Goal: Task Accomplishment & Management: Use online tool/utility

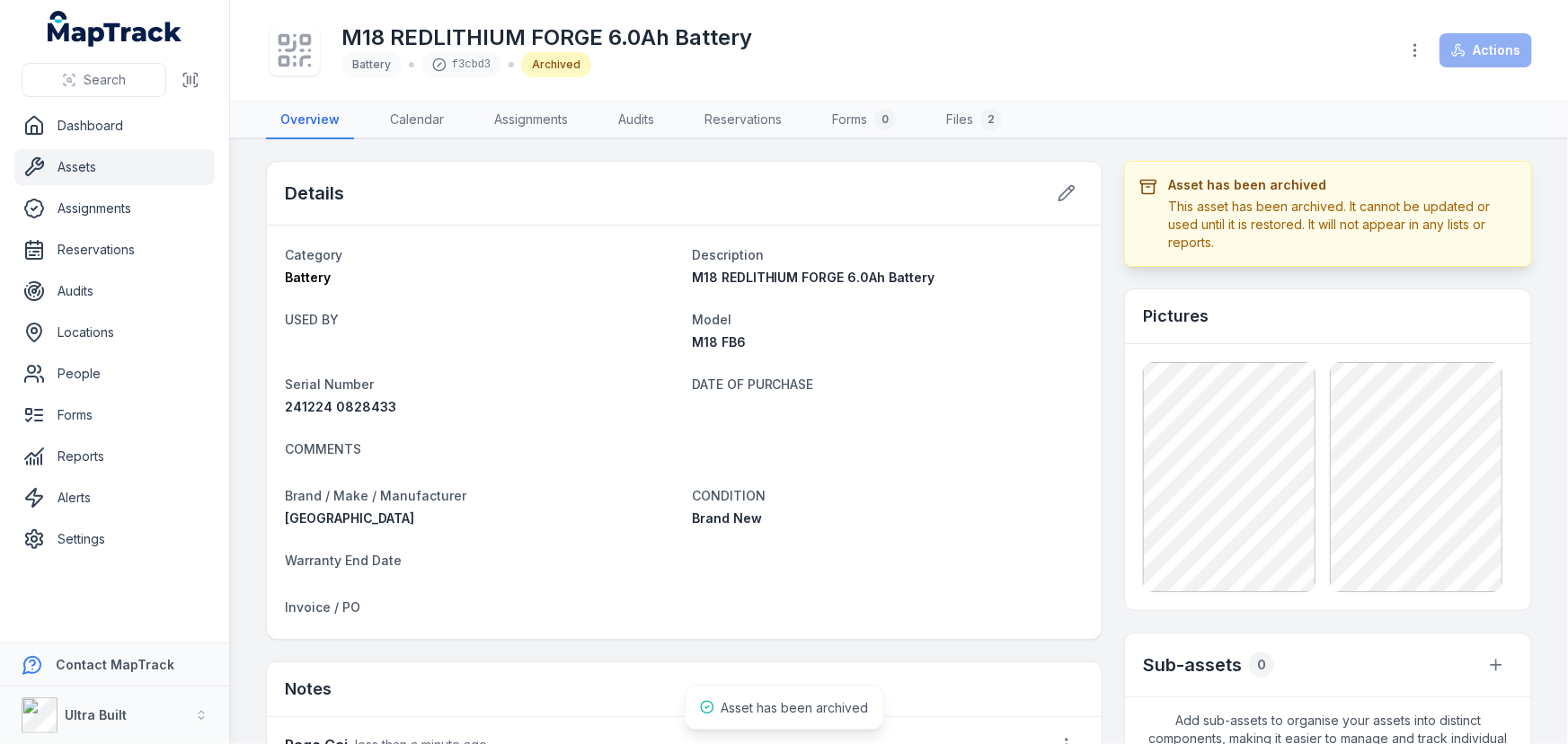
click at [1123, 89] on div "M18 REDLITHIUM FORGE 6.0Ah Battery Battery f3cbd3 Archived Actions" at bounding box center [899, 50] width 1266 height 86
click at [64, 167] on link "Assets" at bounding box center [115, 167] width 201 height 36
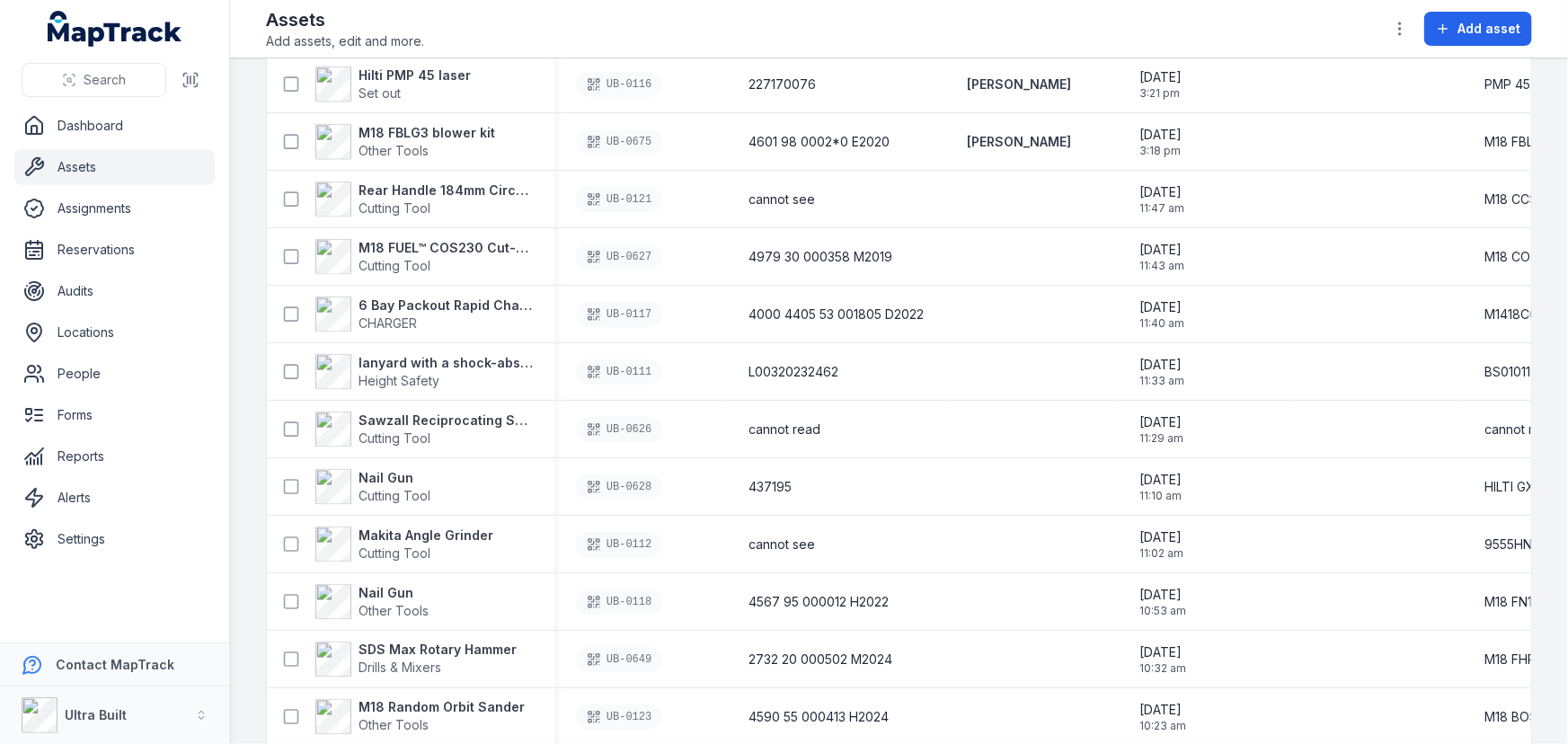
scroll to position [1469, 0]
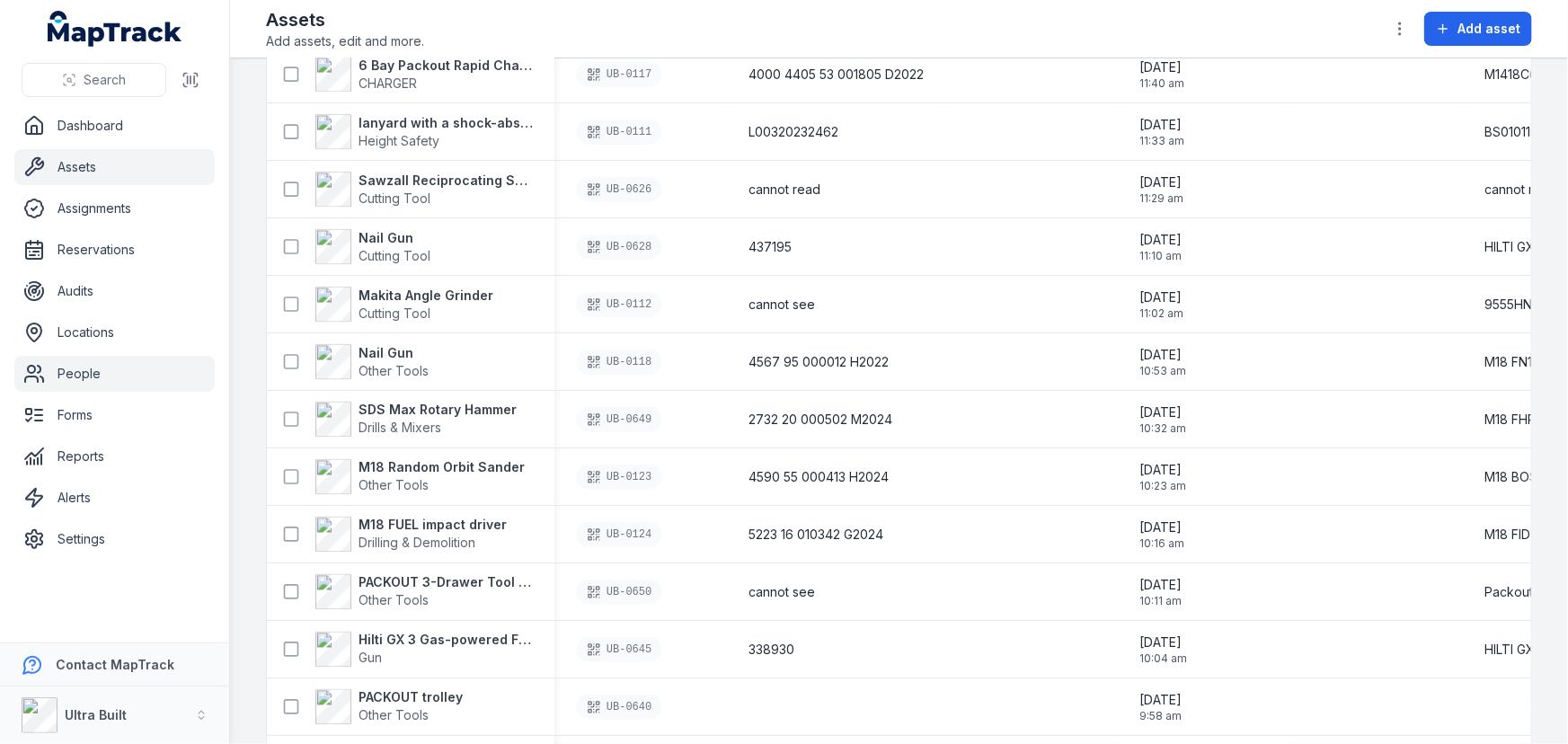
click at [81, 366] on link "People" at bounding box center [115, 373] width 201 height 36
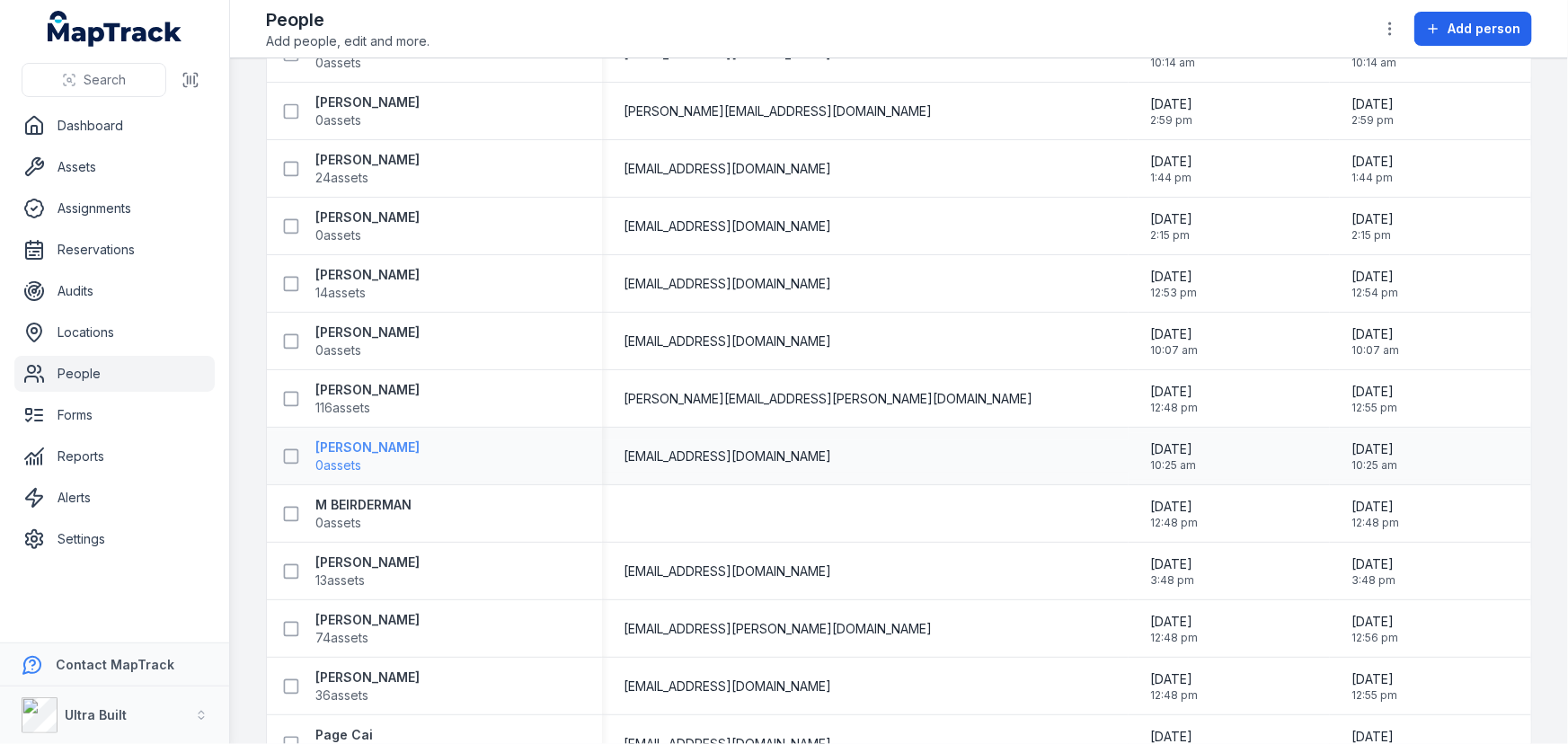
scroll to position [548, 0]
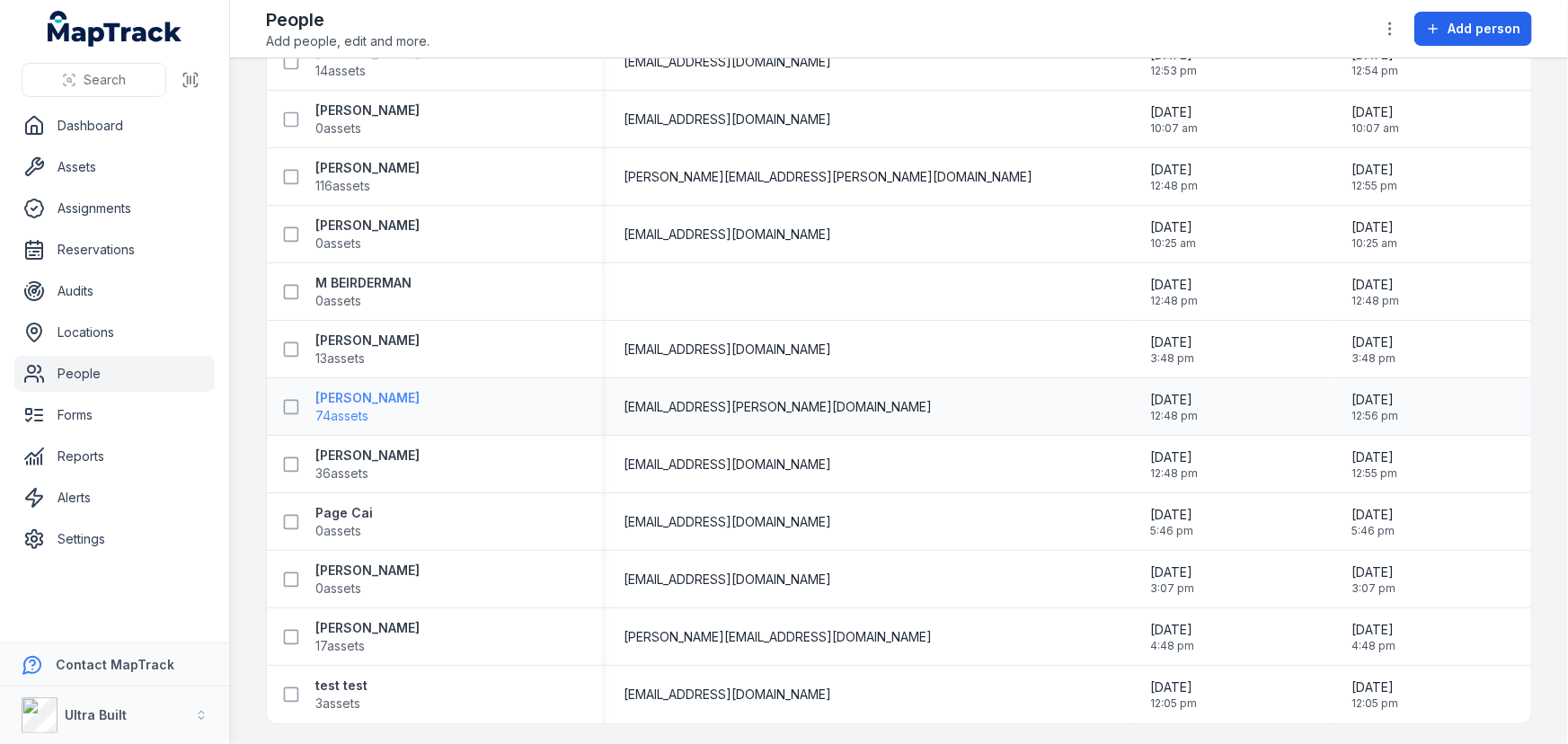
click at [368, 397] on strong "[PERSON_NAME]" at bounding box center [367, 398] width 104 height 18
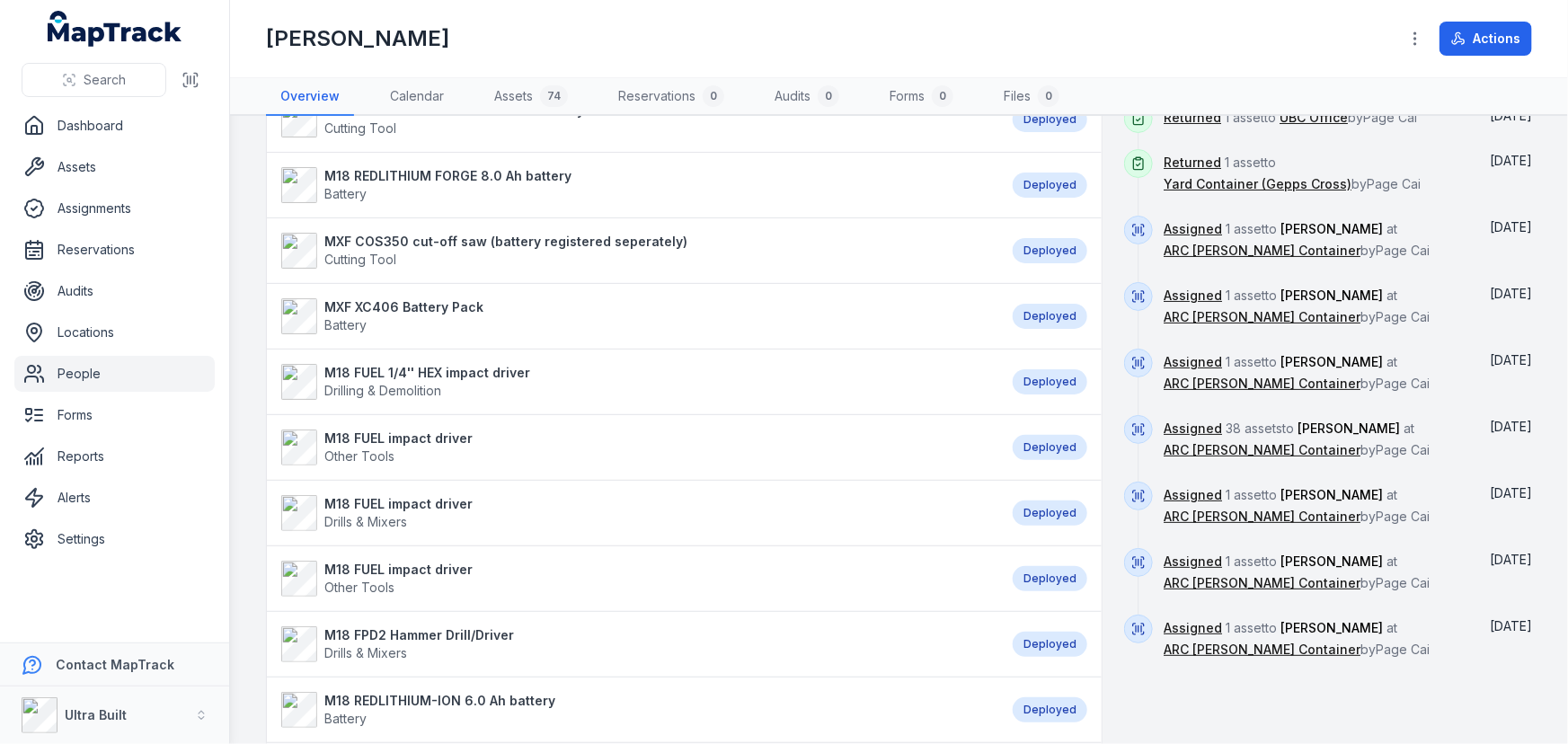
scroll to position [572, 0]
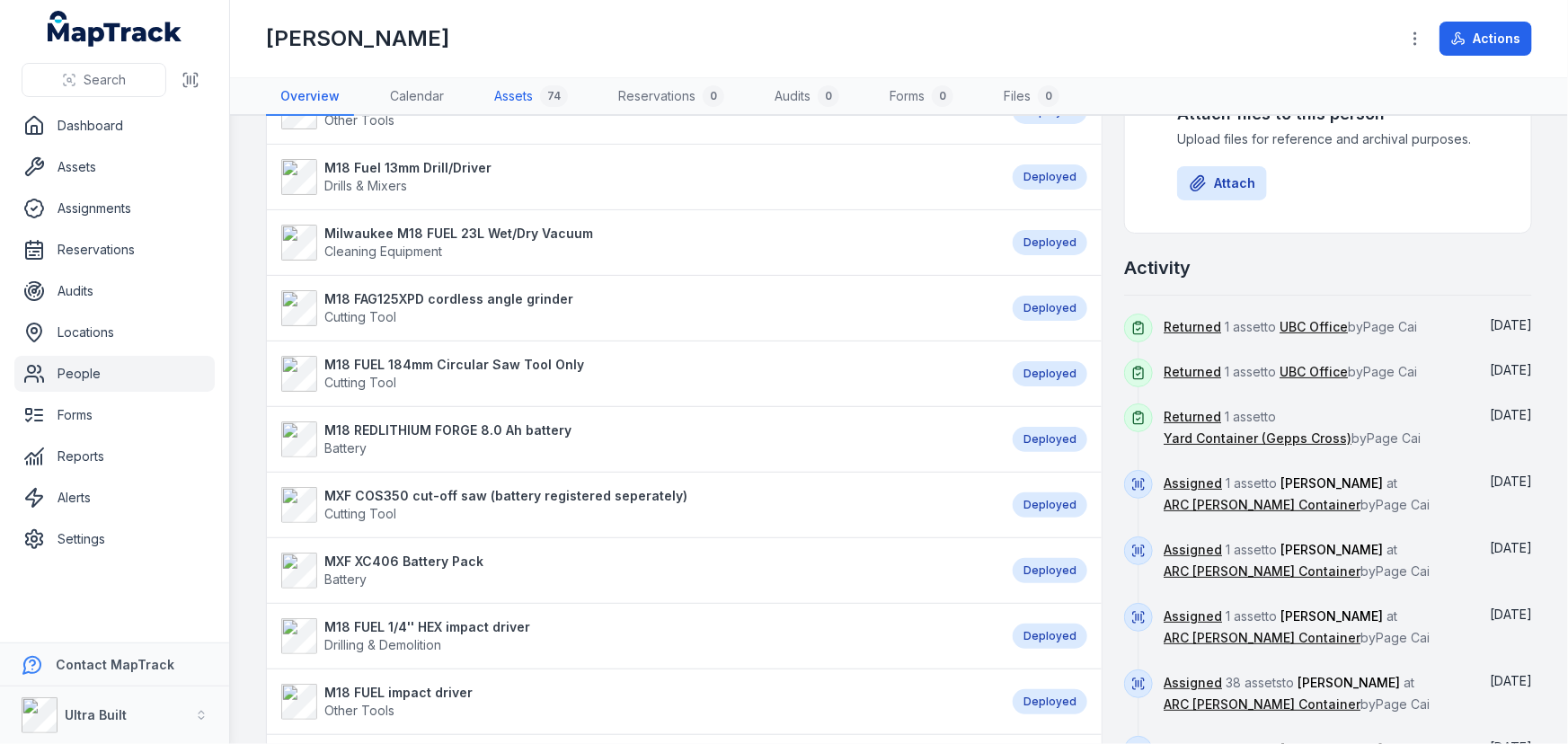
click at [496, 89] on link "Assets 74" at bounding box center [531, 97] width 102 height 38
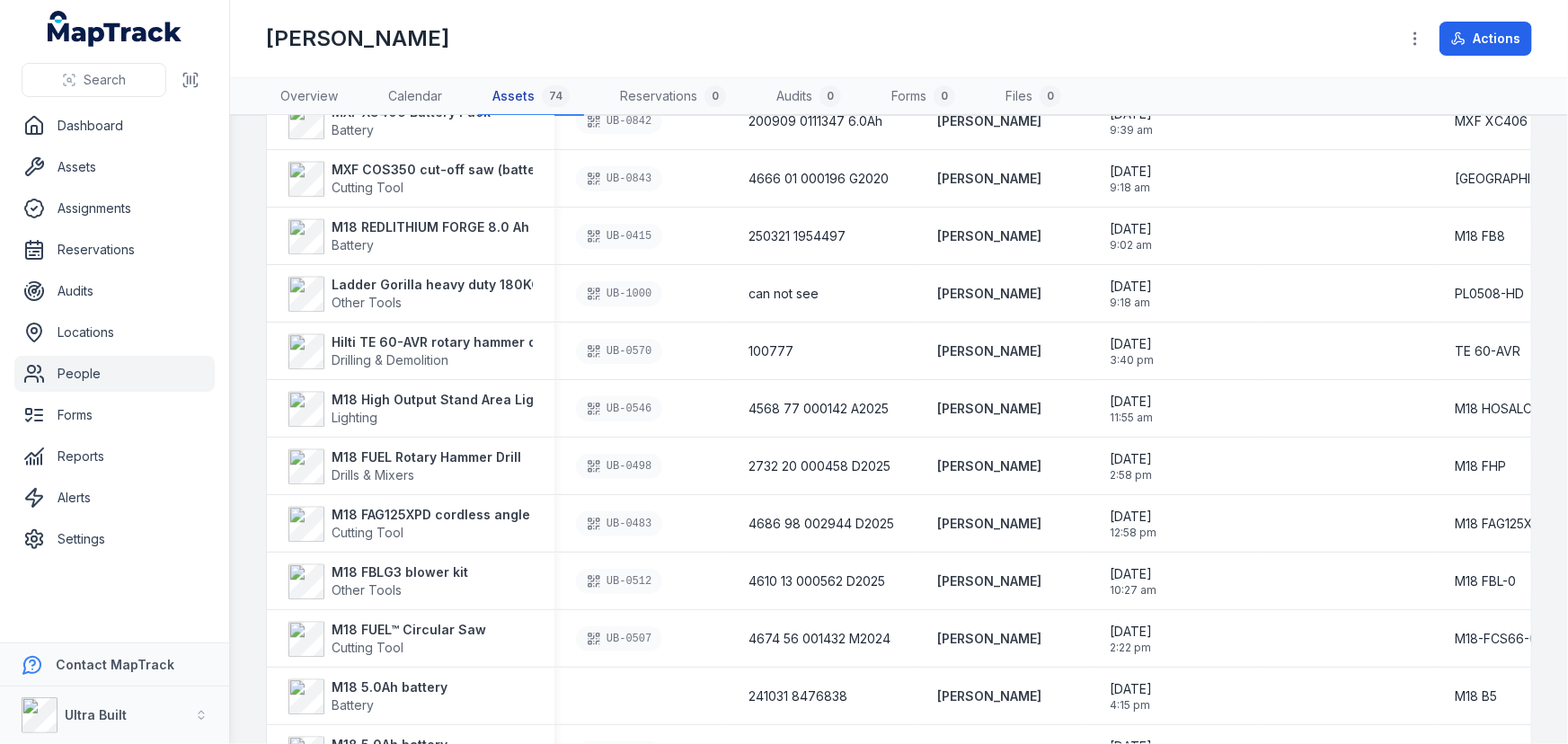
scroll to position [2449, 0]
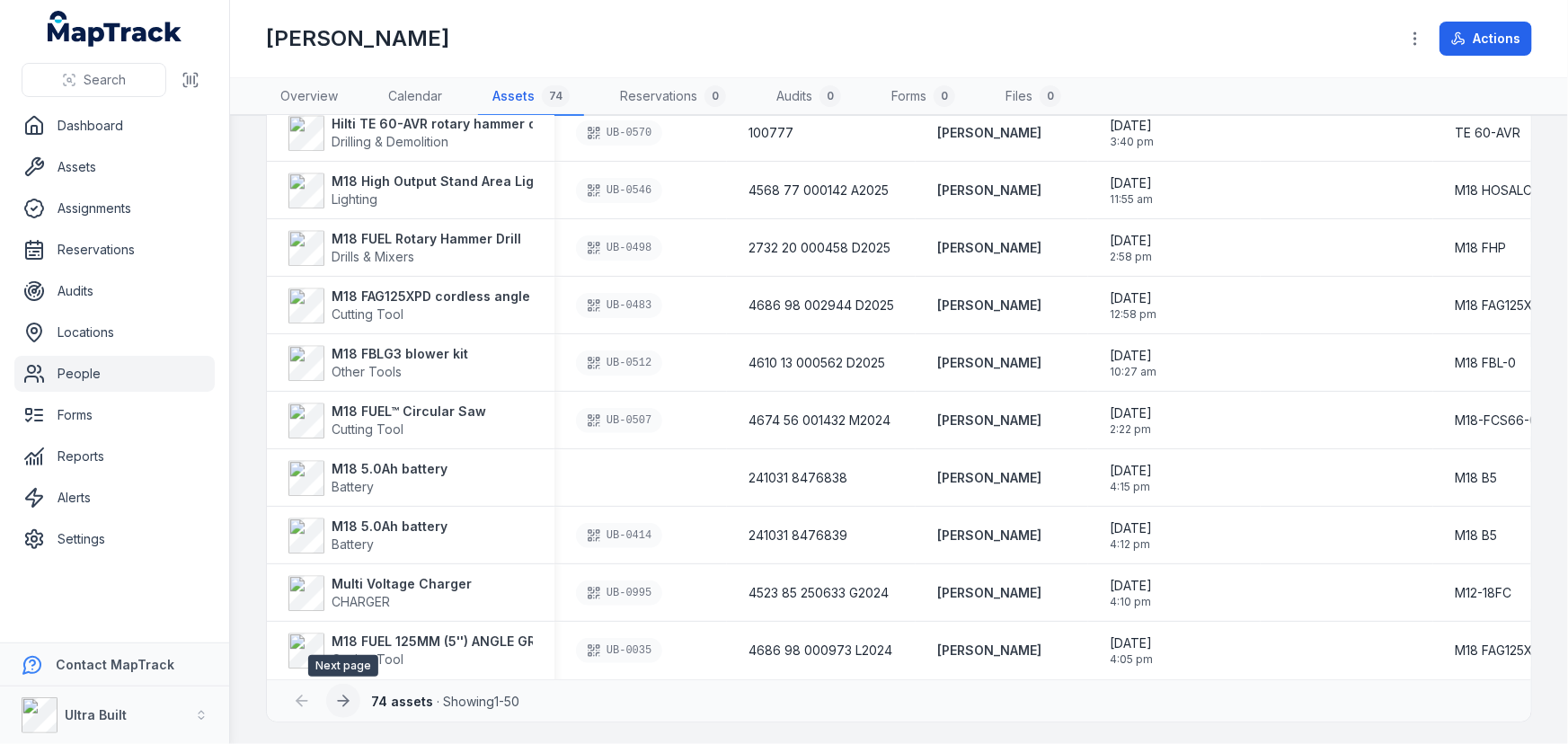
click at [339, 695] on icon at bounding box center [344, 701] width 18 height 18
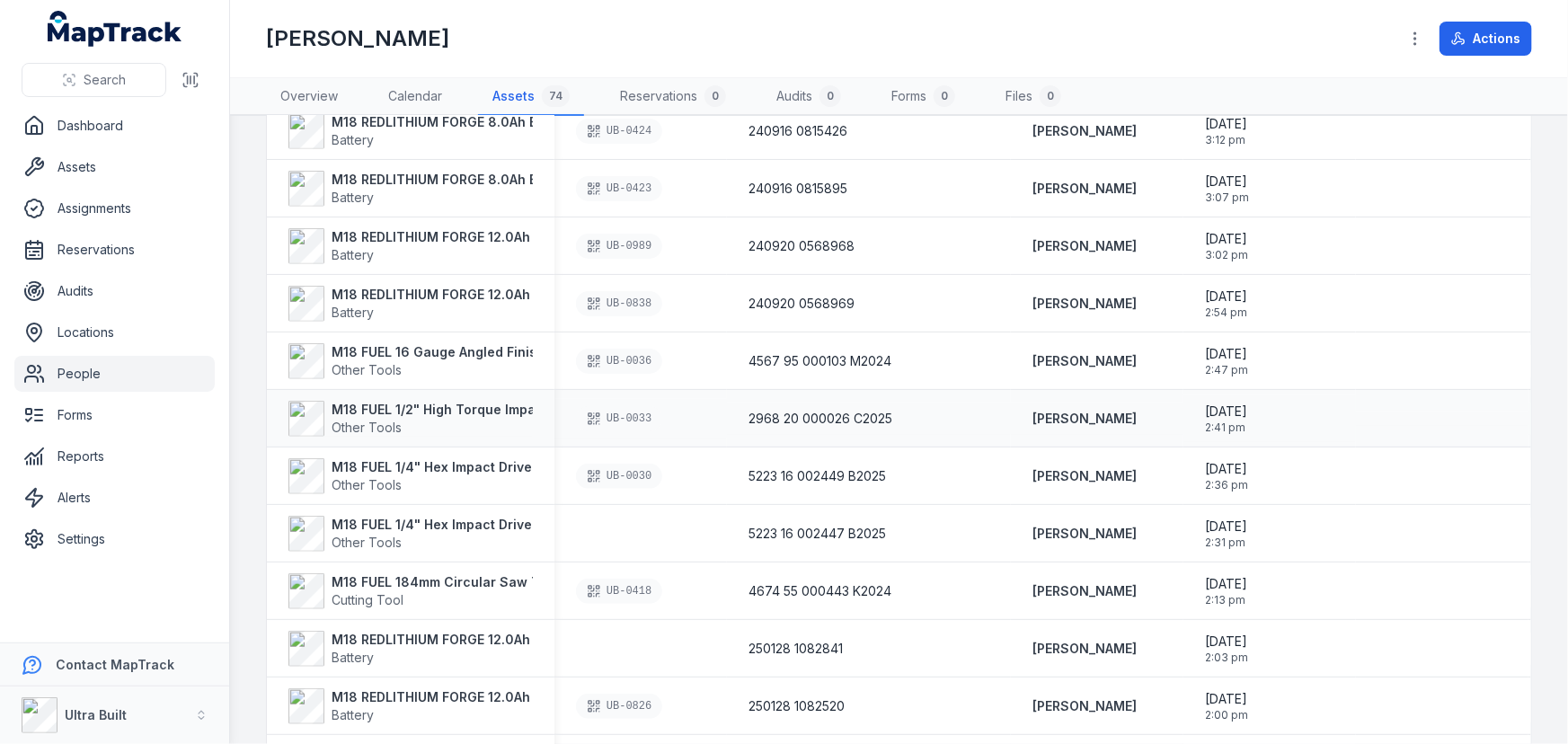
scroll to position [547, 0]
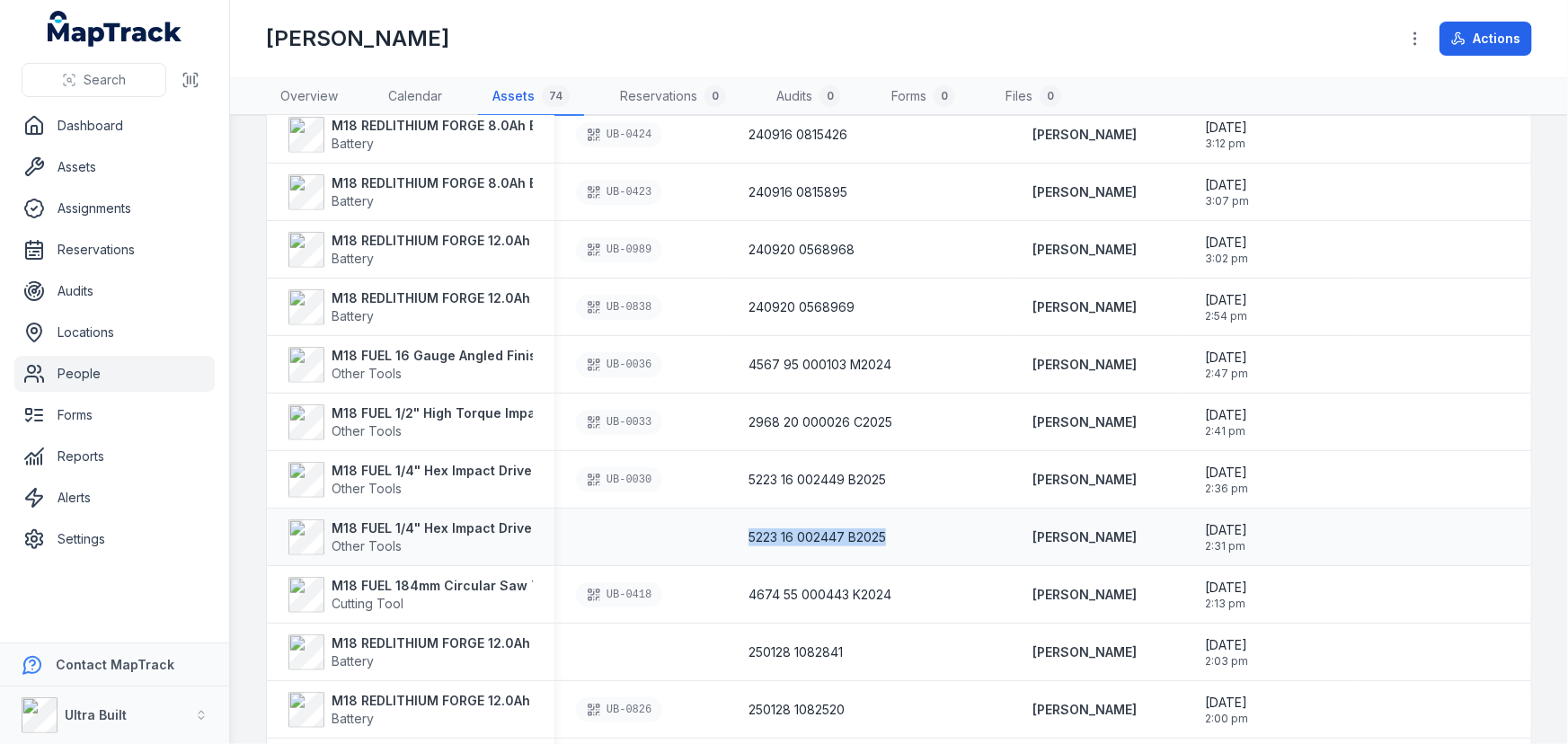
drag, startPoint x: 887, startPoint y: 530, endPoint x: 749, endPoint y: 522, distance: 138.2
click at [749, 522] on div "5223 16 002447 B2025" at bounding box center [869, 537] width 284 height 33
copy span "5223 16 002447 B2025"
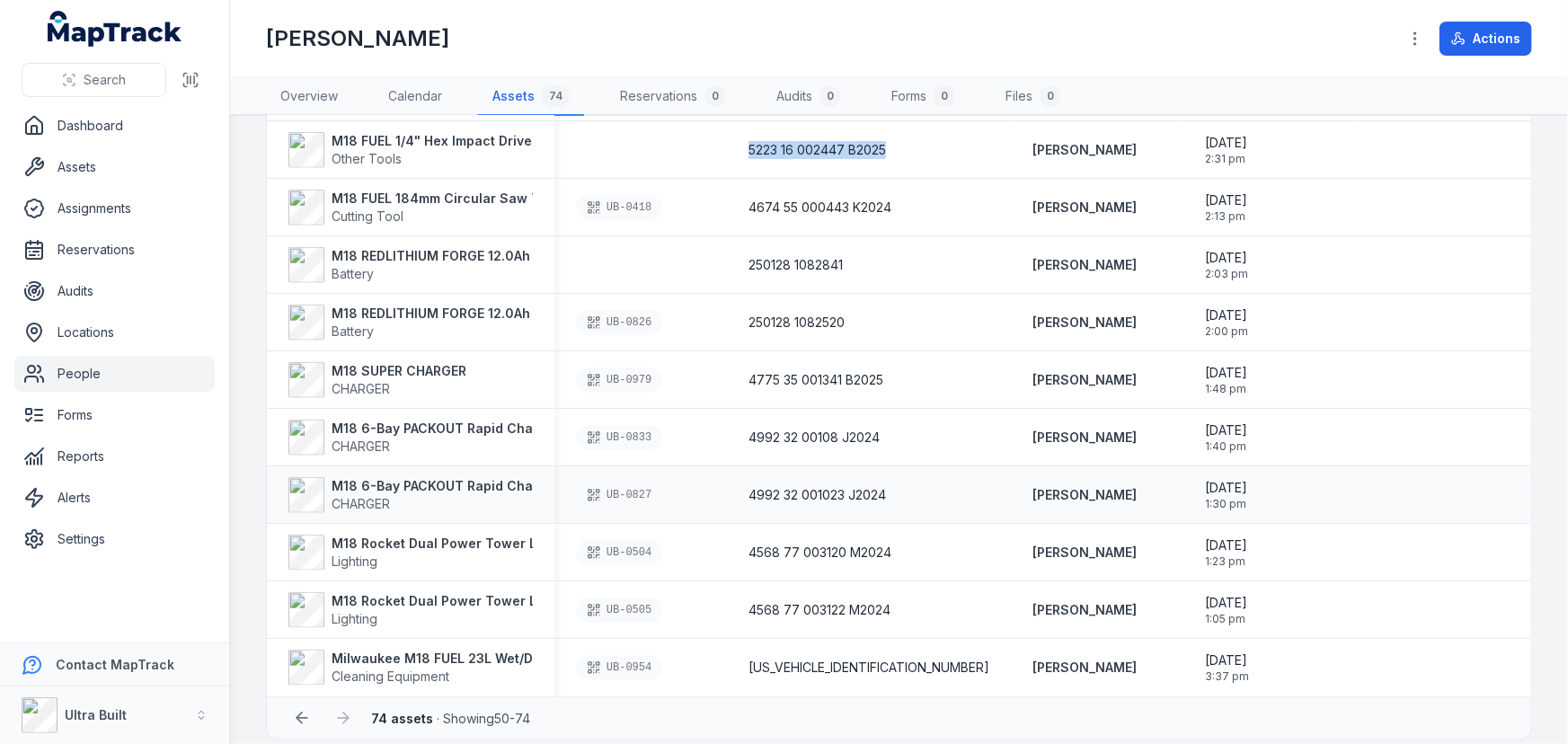
scroll to position [955, 0]
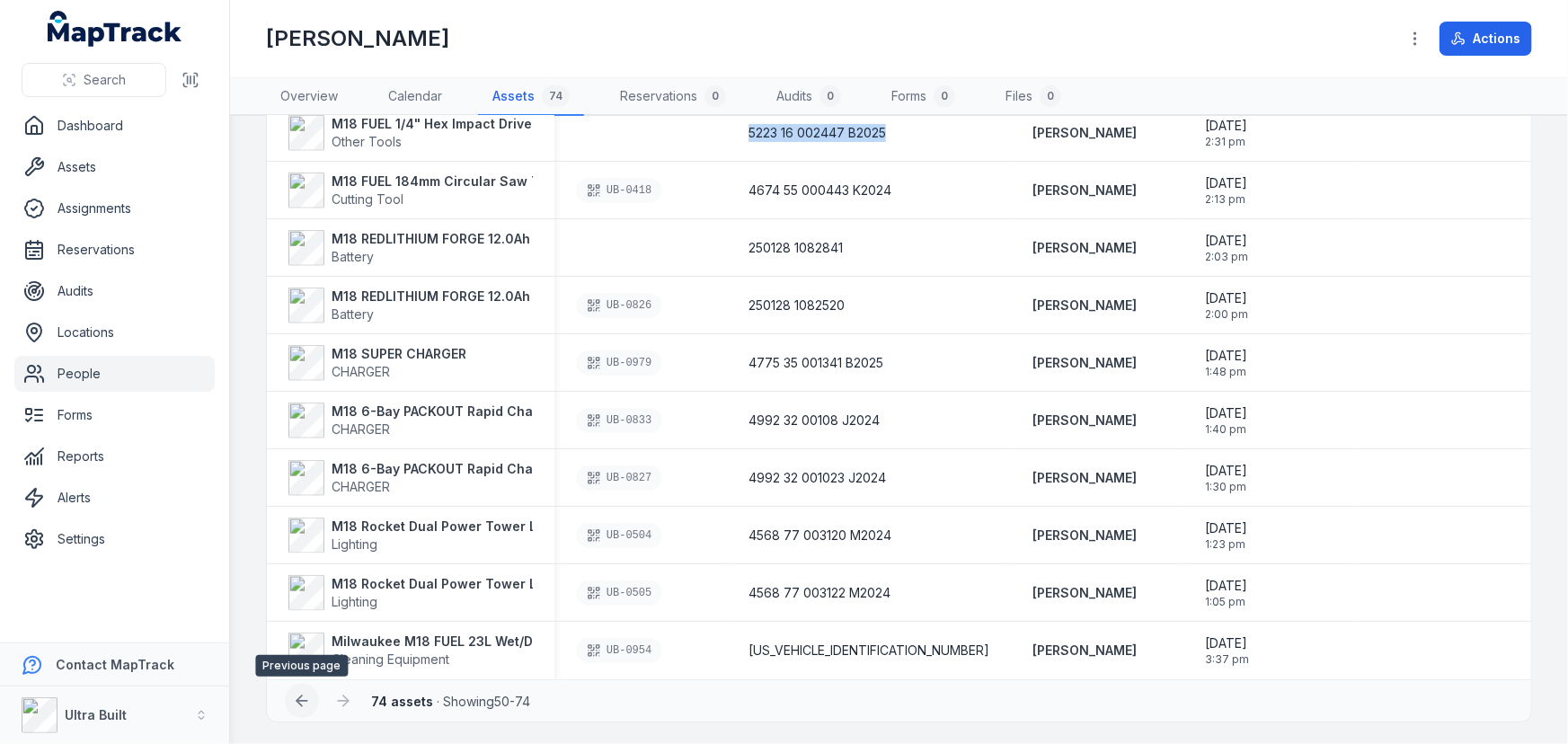
click at [293, 701] on icon at bounding box center [302, 701] width 18 height 18
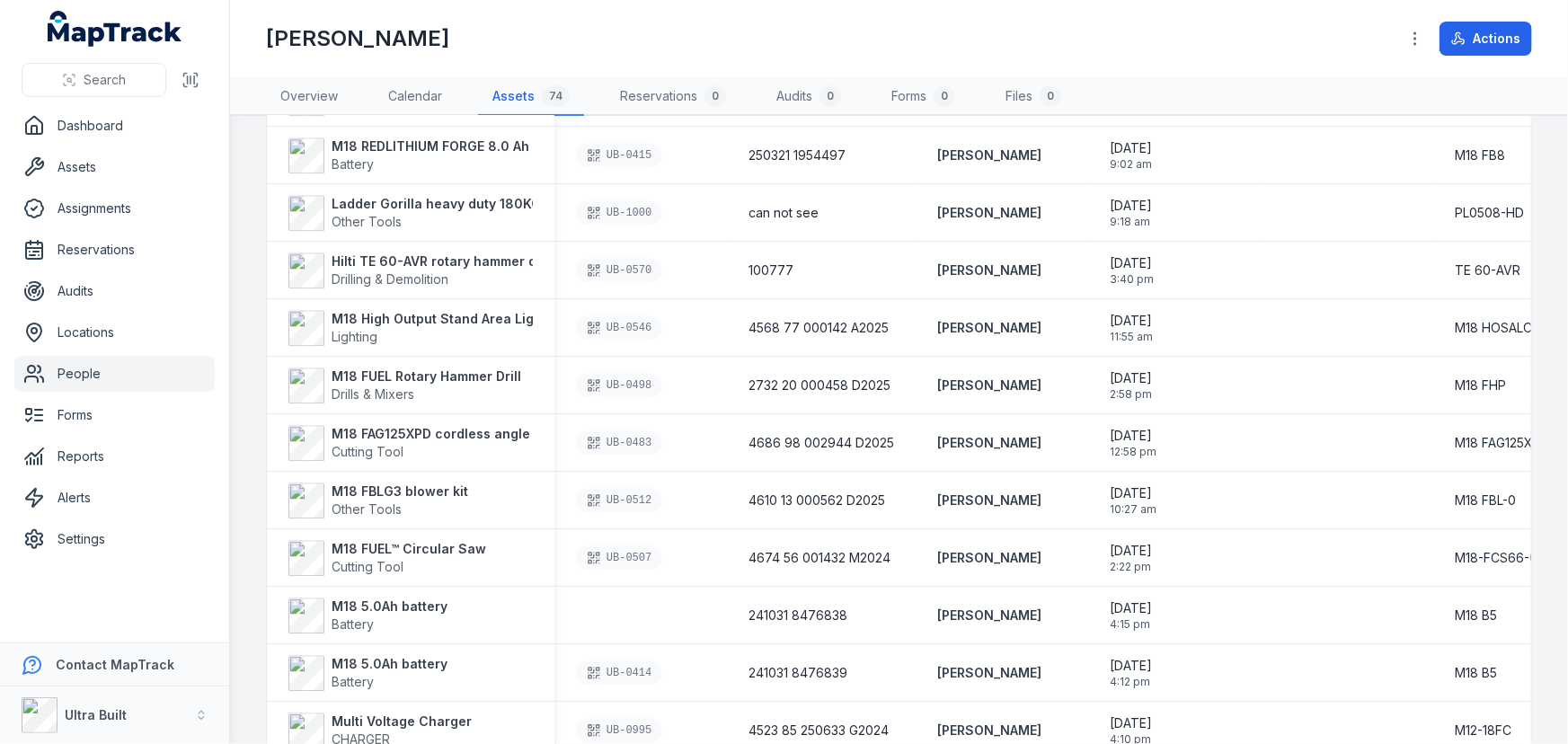
scroll to position [2449, 0]
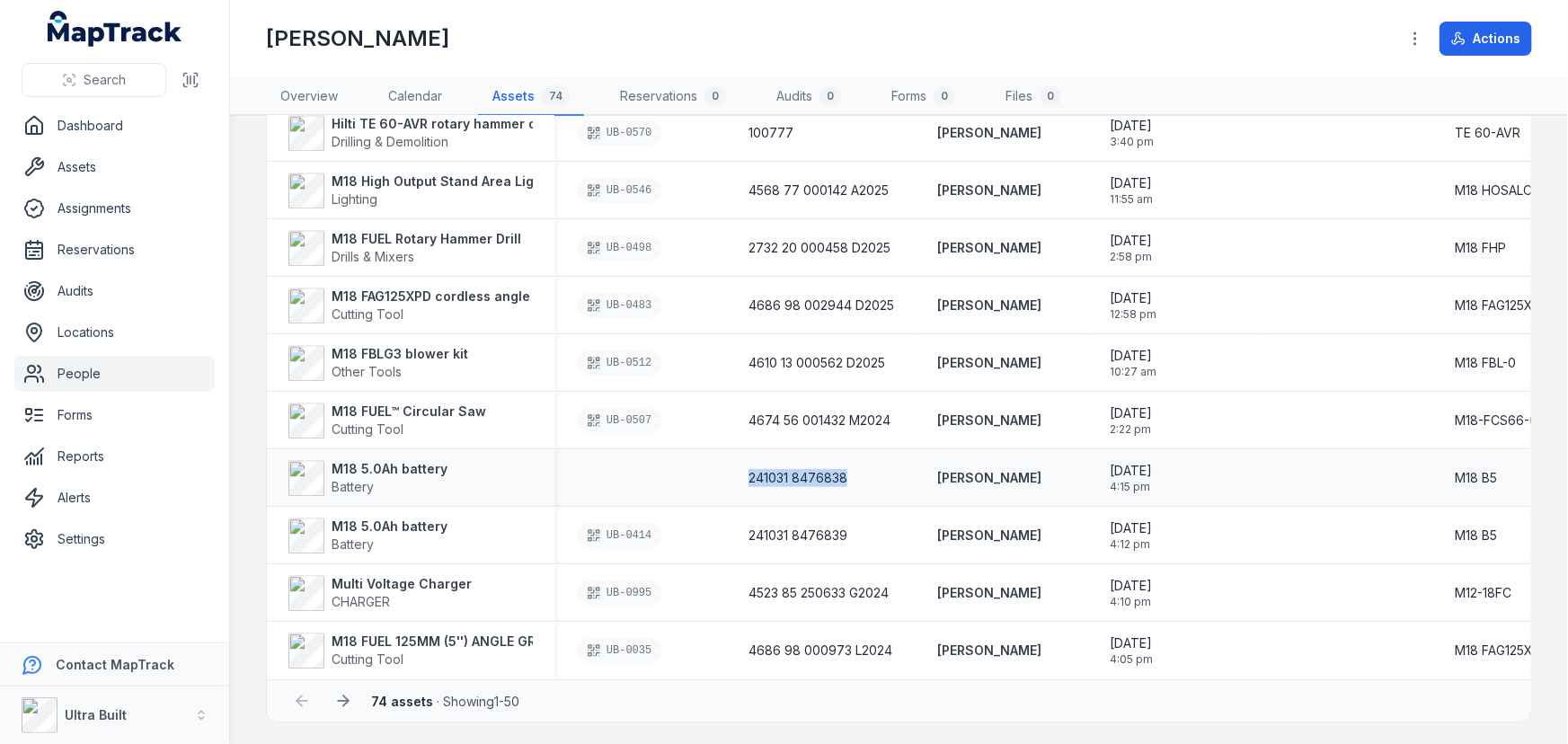
drag, startPoint x: 875, startPoint y: 469, endPoint x: 751, endPoint y: 470, distance: 124.0
click at [751, 470] on div "241031 8476838" at bounding box center [821, 478] width 146 height 18
copy span "241031 8476838"
click at [329, 698] on button at bounding box center [344, 701] width 34 height 34
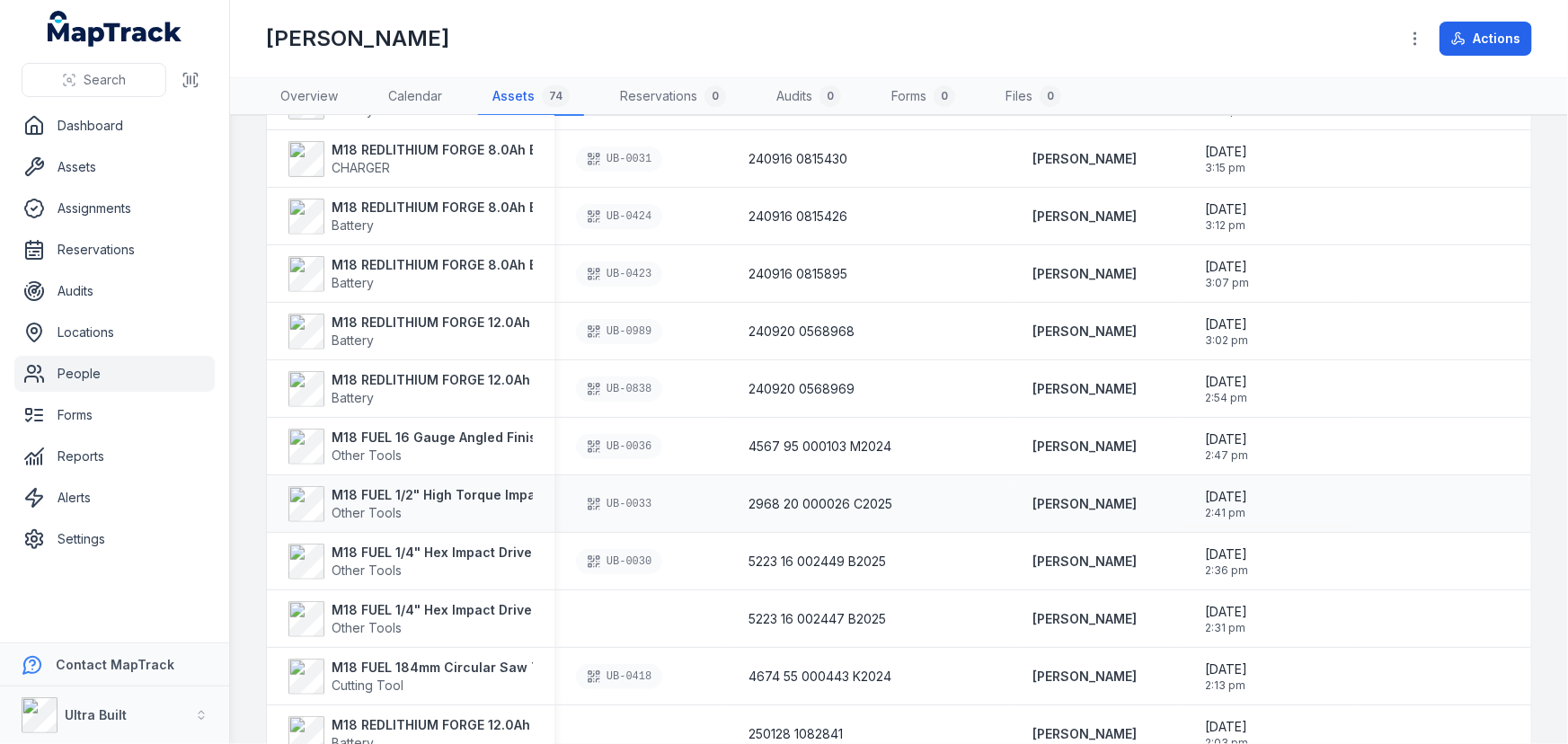
scroll to position [897, 0]
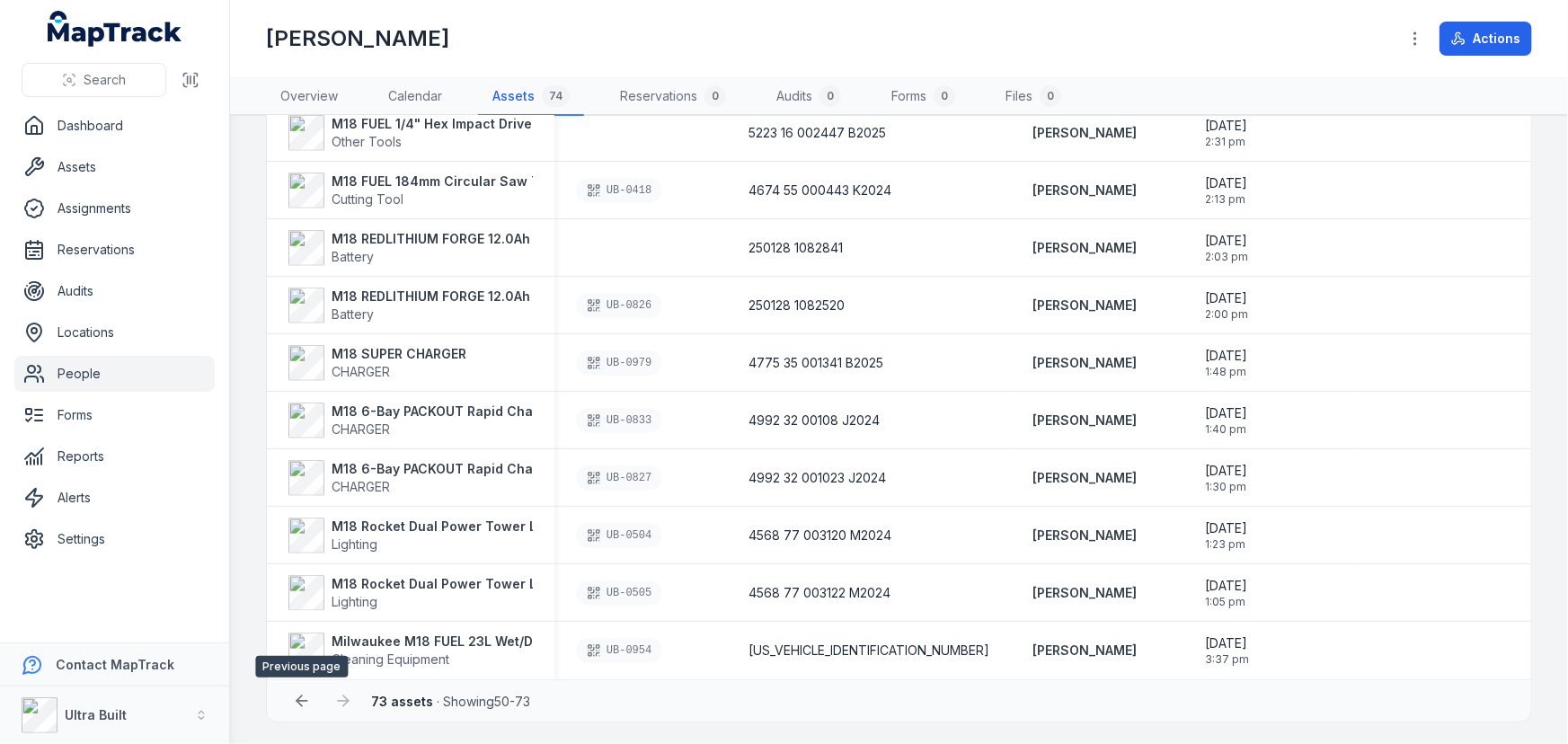
click at [299, 701] on icon at bounding box center [302, 701] width 11 height 0
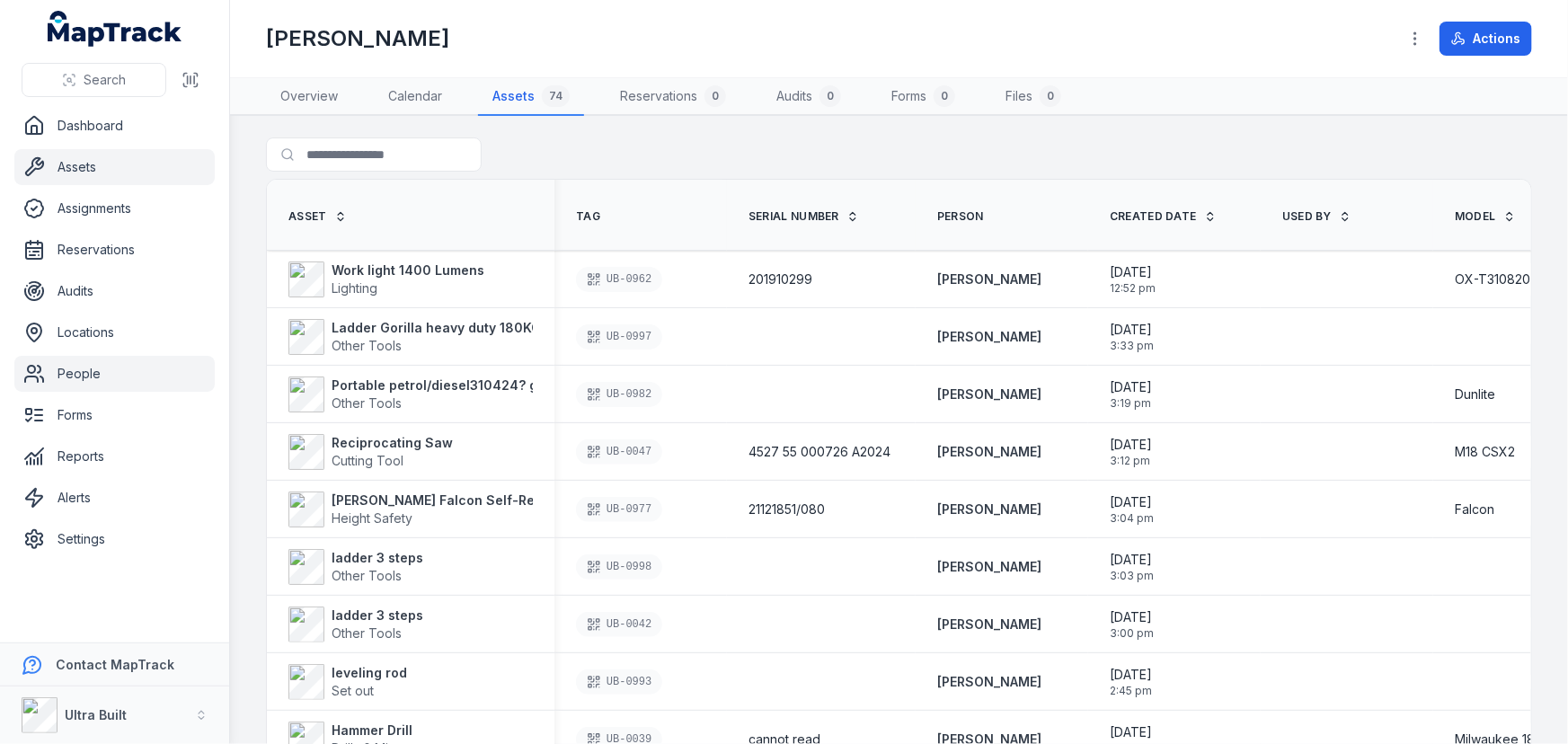
click at [80, 171] on link "Assets" at bounding box center [115, 167] width 201 height 36
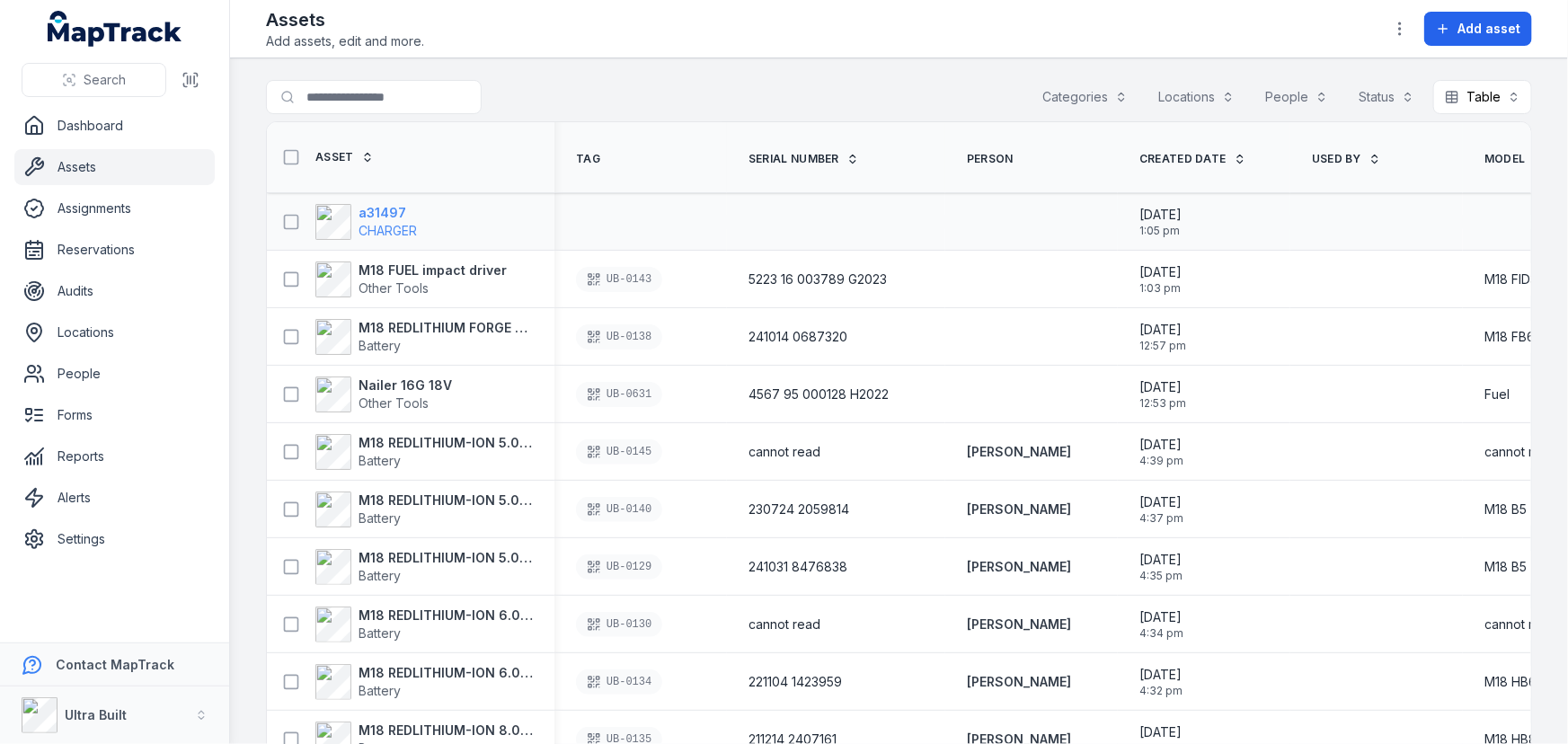
click at [381, 207] on strong "a31497" at bounding box center [387, 213] width 59 height 18
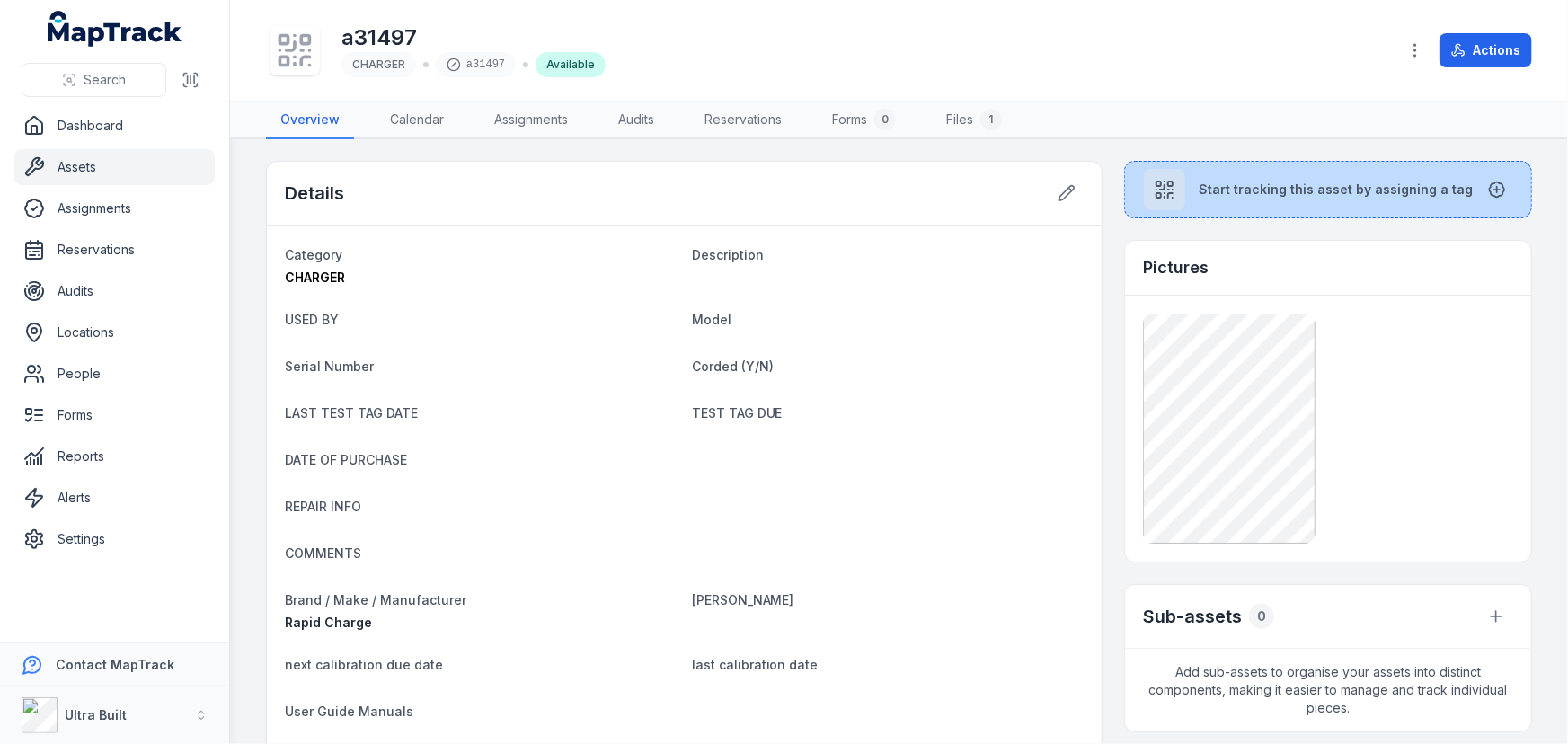
click at [1306, 199] on button "Start tracking this asset by assigning a tag" at bounding box center [1327, 190] width 408 height 58
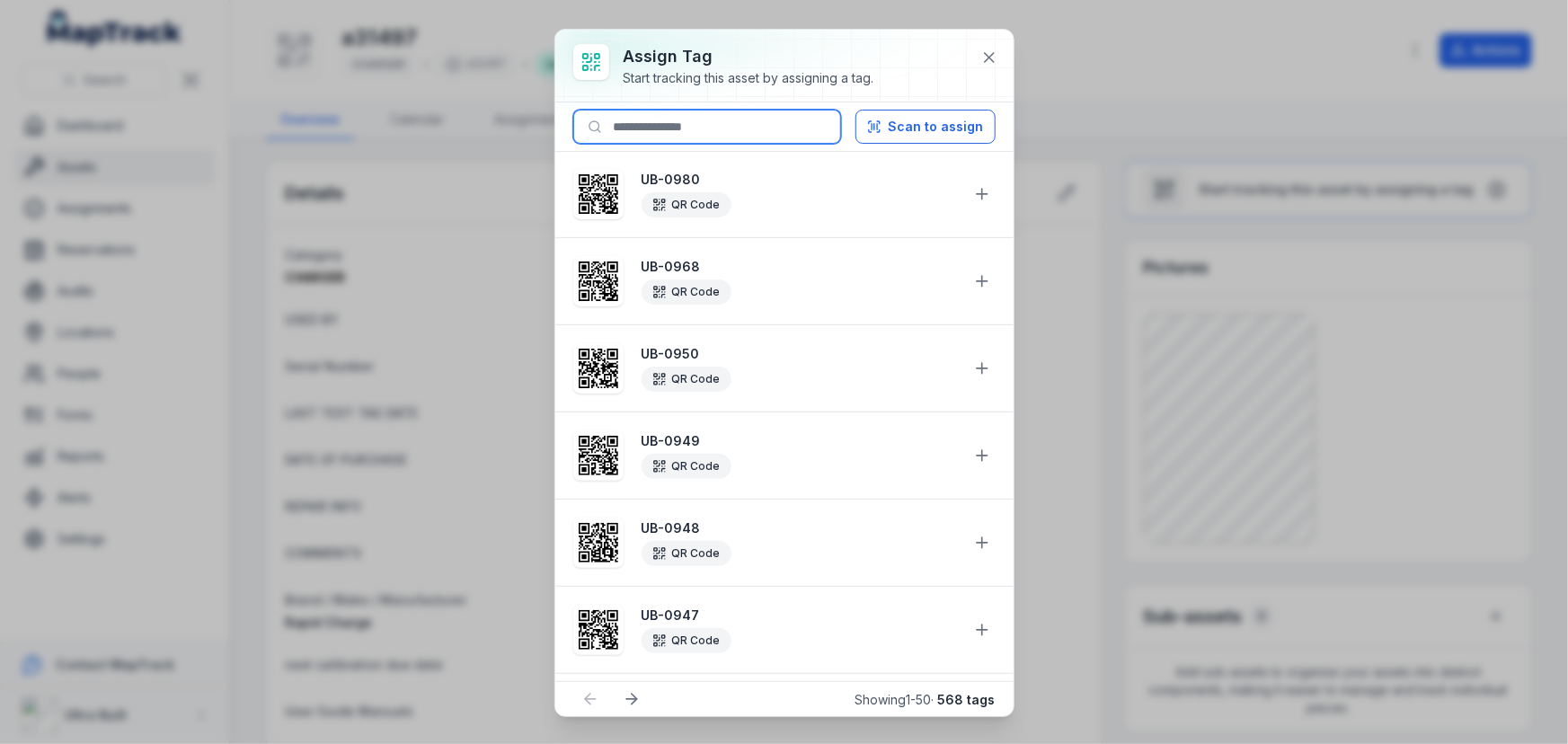
click at [720, 130] on input at bounding box center [707, 127] width 268 height 34
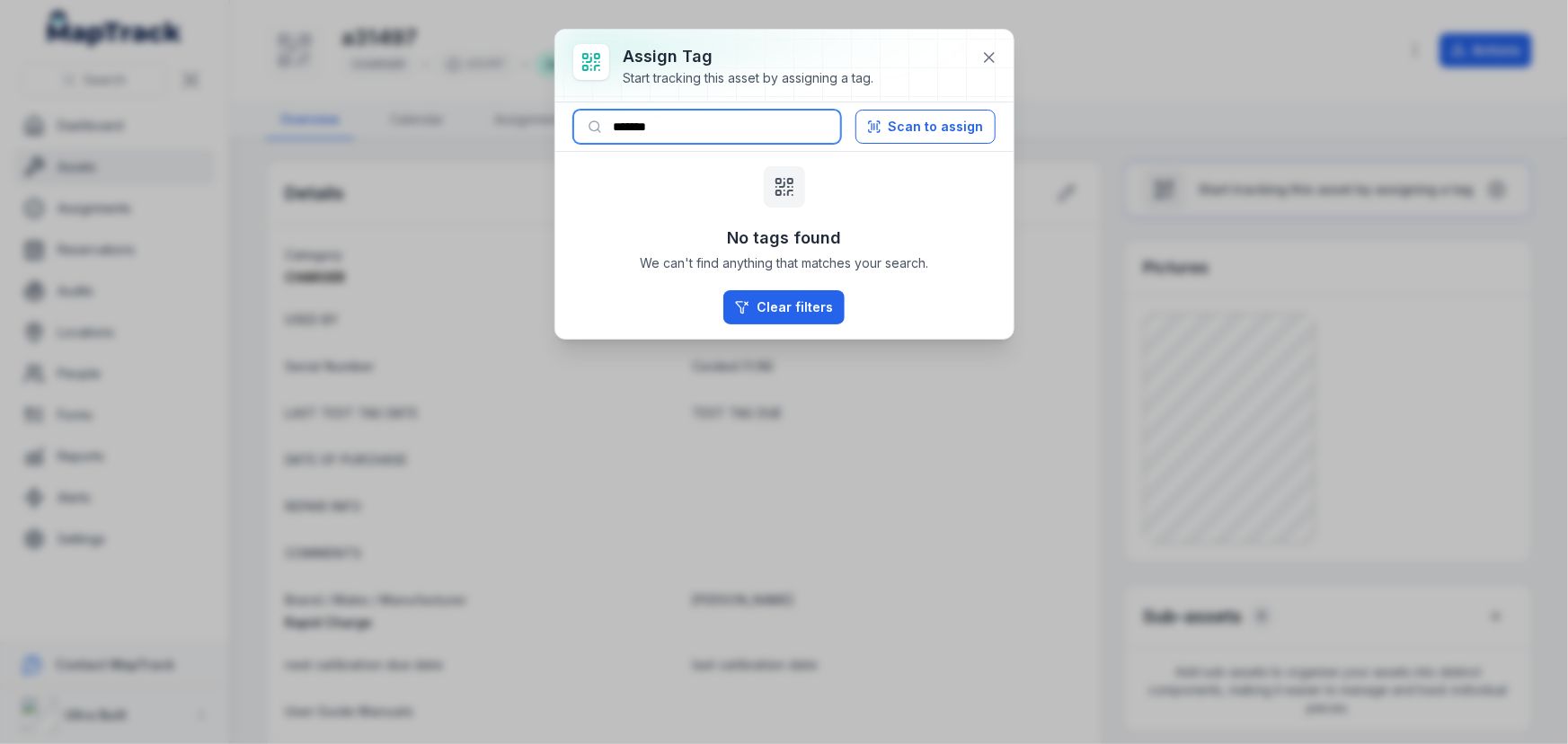
drag, startPoint x: 682, startPoint y: 123, endPoint x: 717, endPoint y: 123, distance: 35.0
click at [717, 123] on input "*******" at bounding box center [707, 127] width 268 height 34
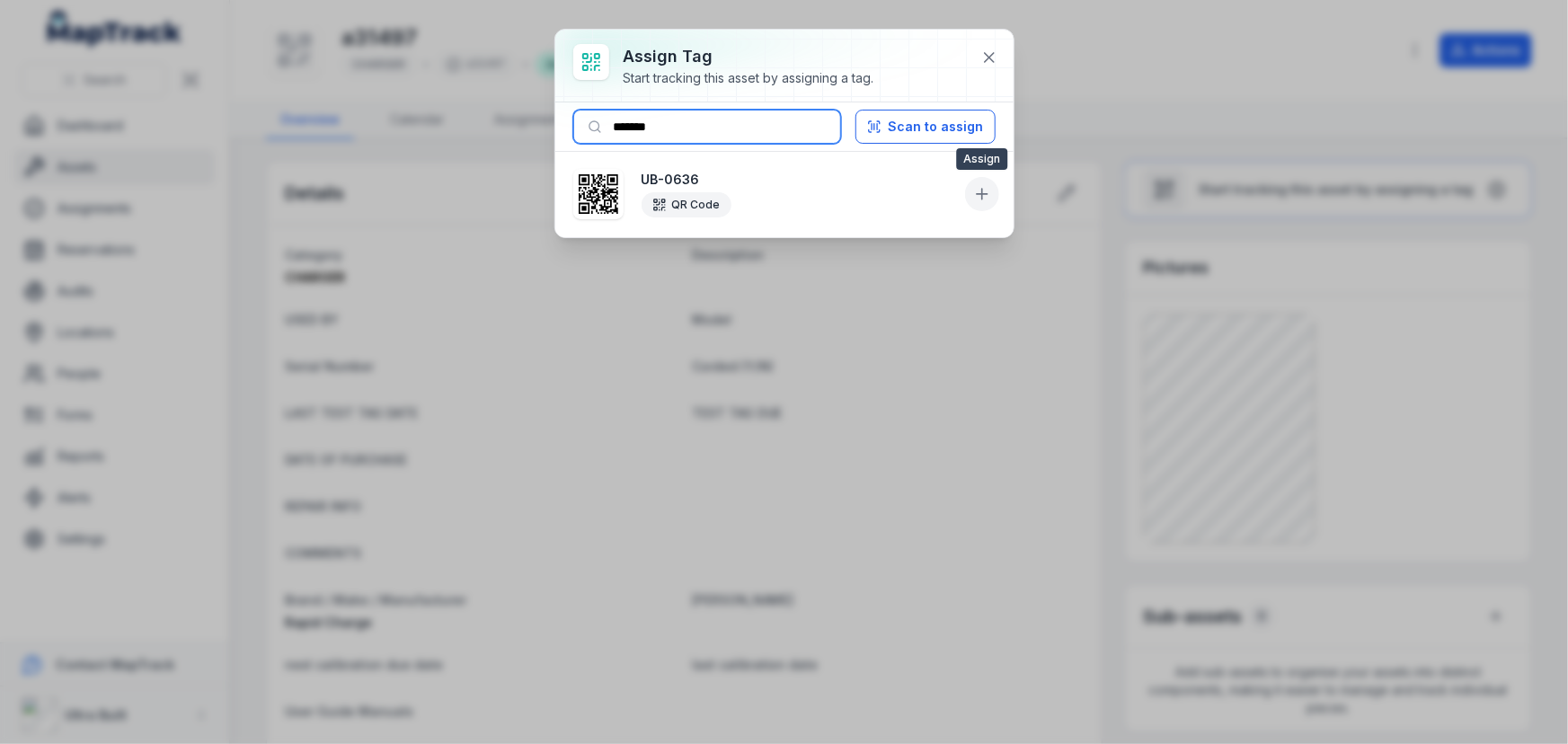
type input "*******"
click at [976, 190] on icon at bounding box center [982, 194] width 18 height 18
